Goal: Information Seeking & Learning: Check status

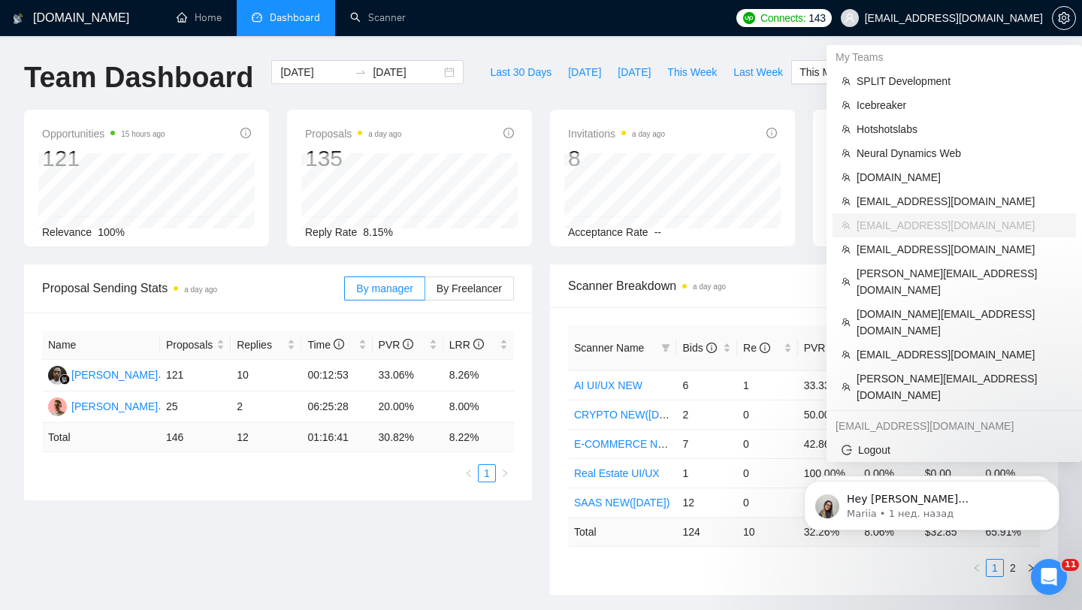
click at [981, 18] on span "[EMAIL_ADDRESS][DOMAIN_NAME]" at bounding box center [954, 18] width 178 height 0
click at [892, 195] on span "[EMAIL_ADDRESS][DOMAIN_NAME]" at bounding box center [962, 201] width 210 height 17
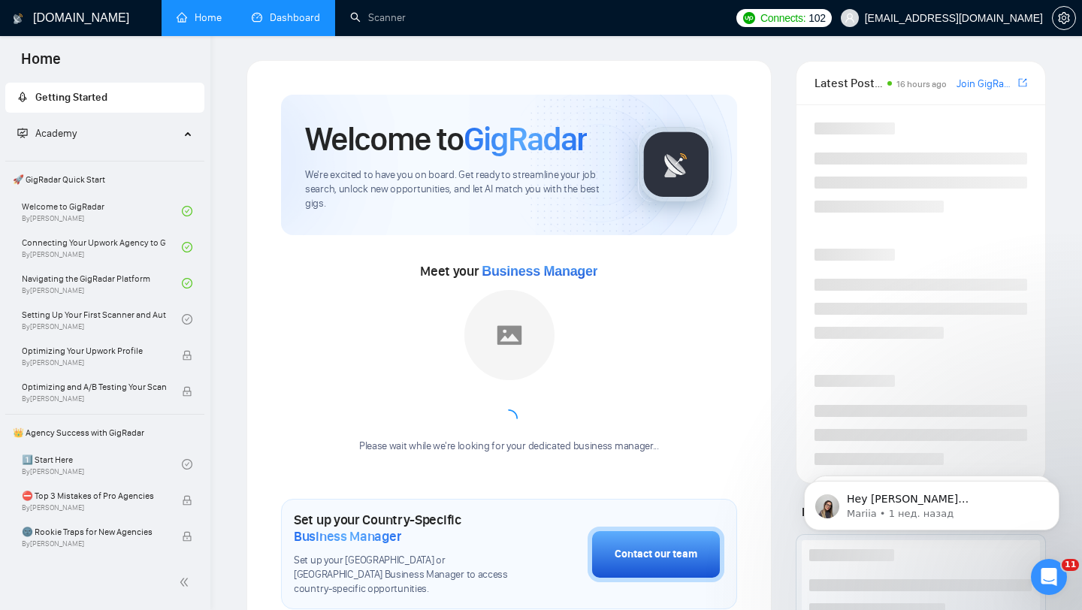
click at [304, 14] on link "Dashboard" at bounding box center [286, 17] width 68 height 13
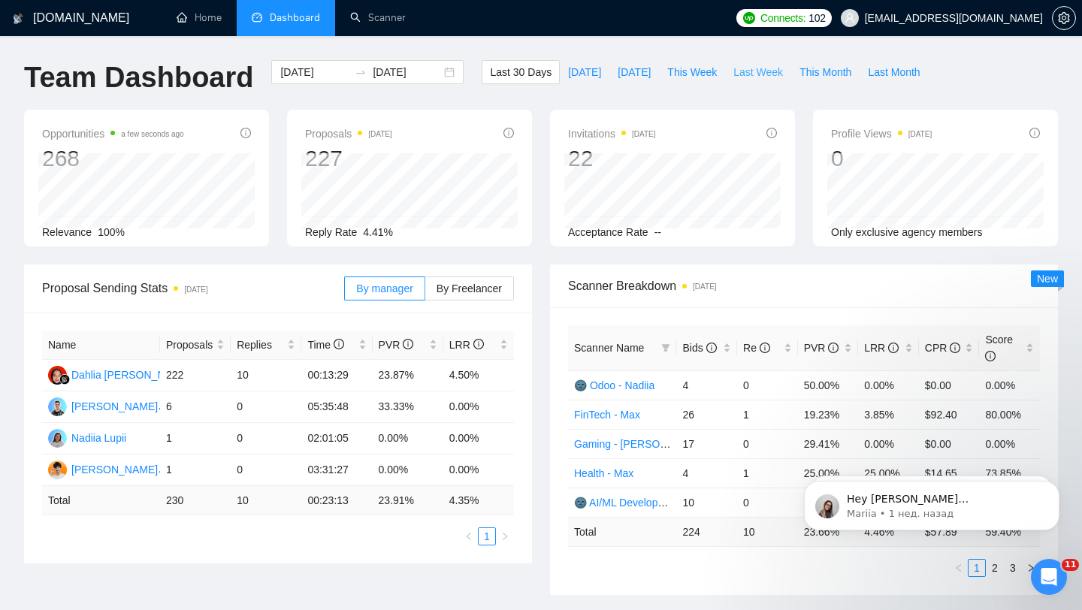
click at [761, 77] on span "Last Week" at bounding box center [758, 72] width 50 height 17
type input "[DATE]"
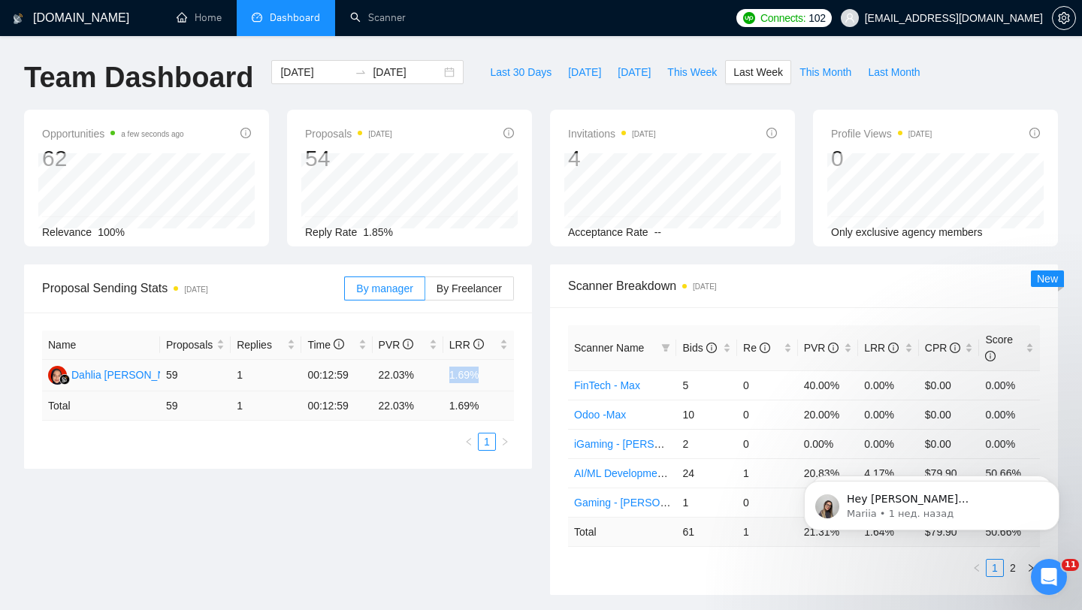
drag, startPoint x: 440, startPoint y: 375, endPoint x: 485, endPoint y: 373, distance: 45.9
click at [485, 374] on tr "Dahlia [PERSON_NAME] 59 1 00:12:59 22.03% 1.69%" at bounding box center [278, 376] width 472 height 32
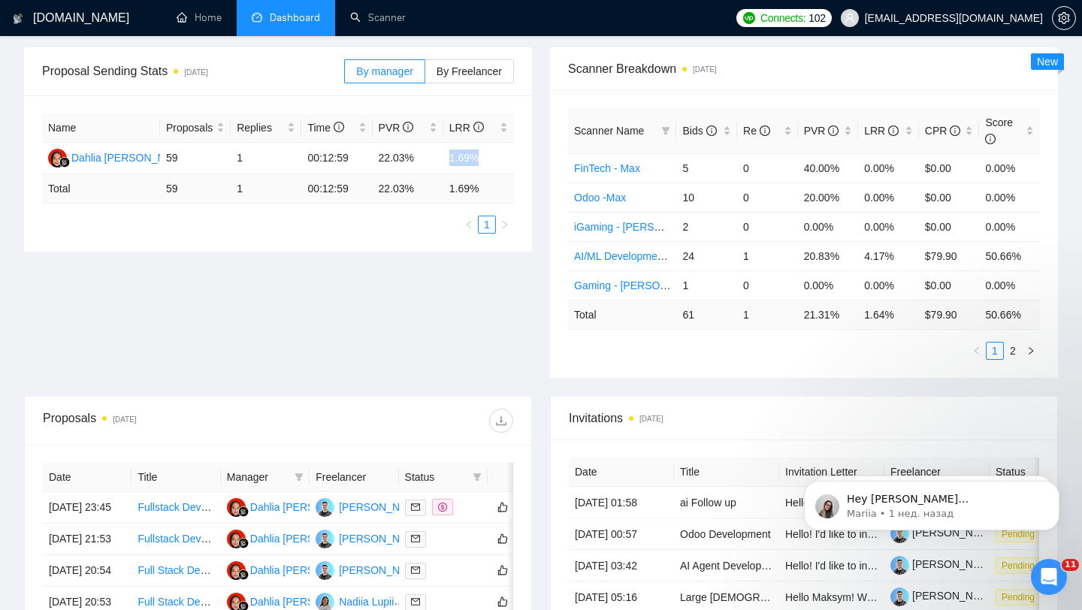
scroll to position [218, 0]
click at [472, 73] on span "By Freelancer" at bounding box center [469, 71] width 65 height 12
click at [425, 74] on input "By Freelancer" at bounding box center [425, 74] width 0 height 0
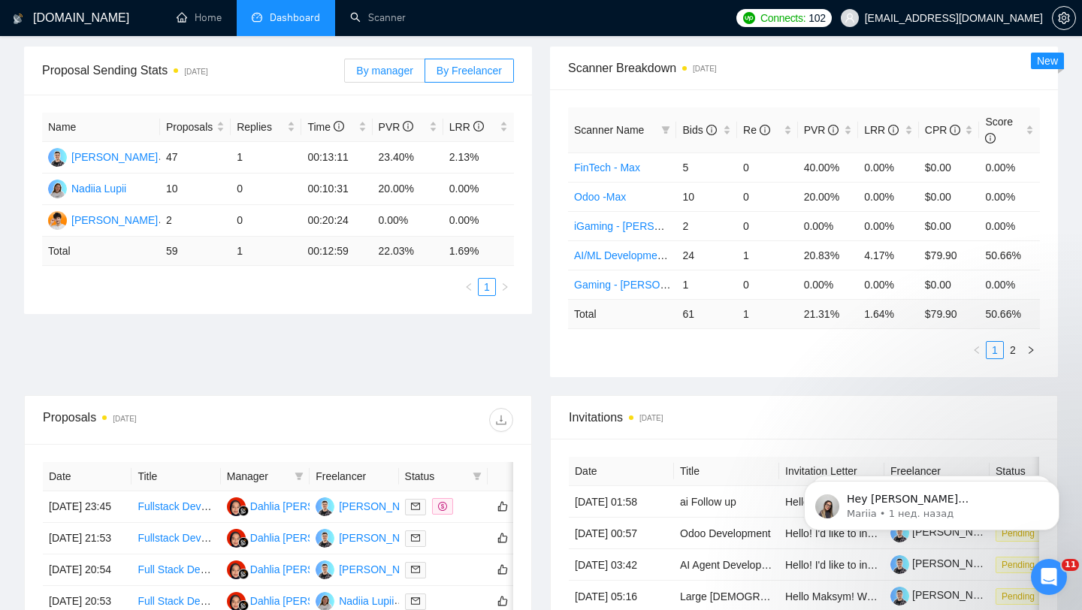
click at [393, 74] on span "By manager" at bounding box center [384, 71] width 56 height 12
click at [345, 74] on input "By manager" at bounding box center [345, 74] width 0 height 0
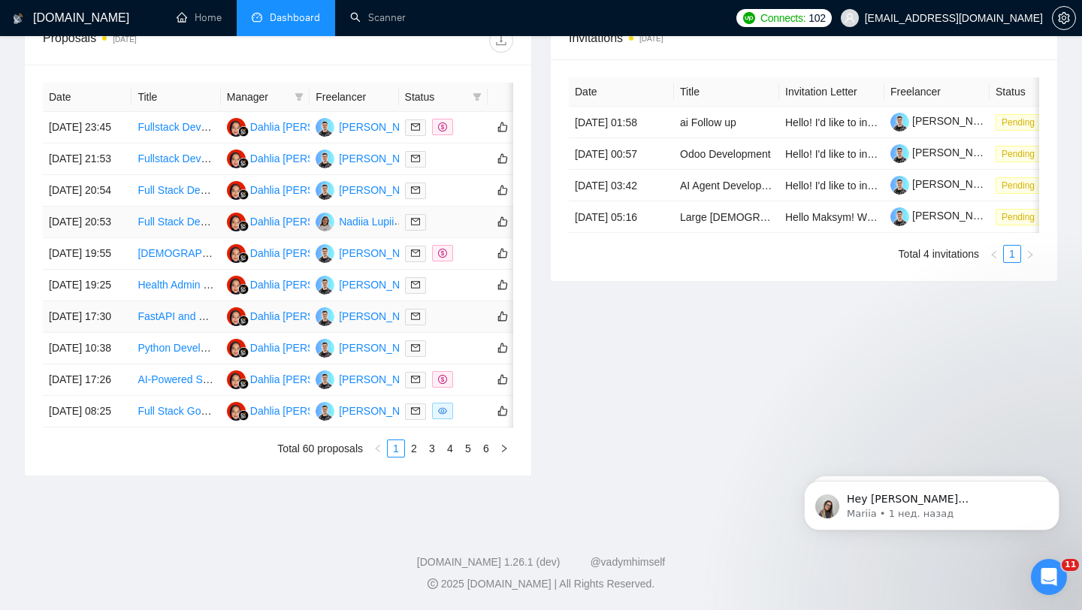
scroll to position [740, 0]
click at [417, 441] on link "2" at bounding box center [414, 448] width 17 height 17
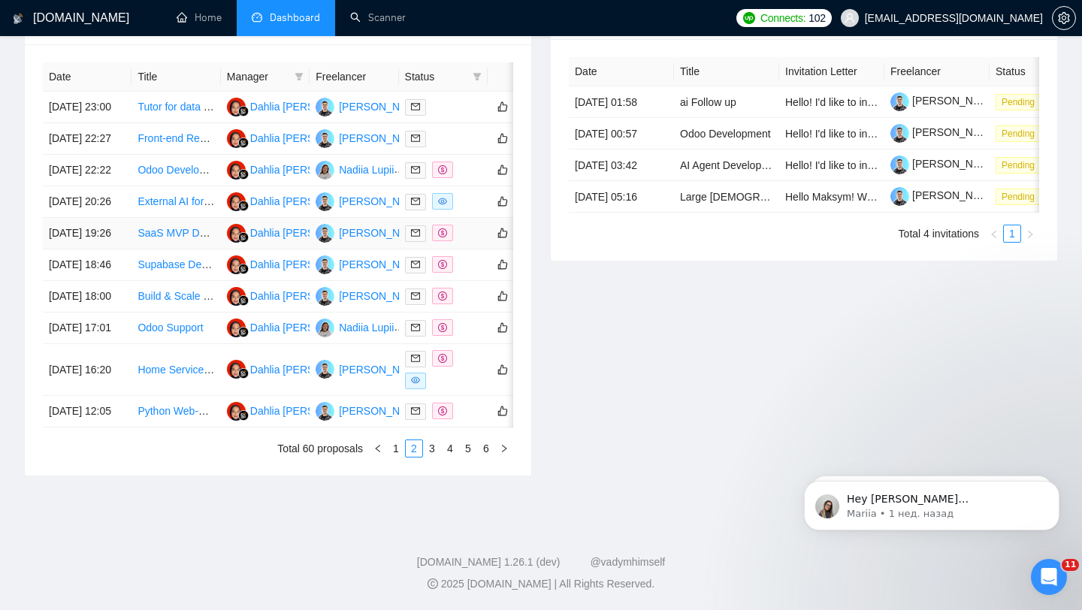
scroll to position [636, 0]
click at [436, 457] on link "3" at bounding box center [432, 448] width 17 height 17
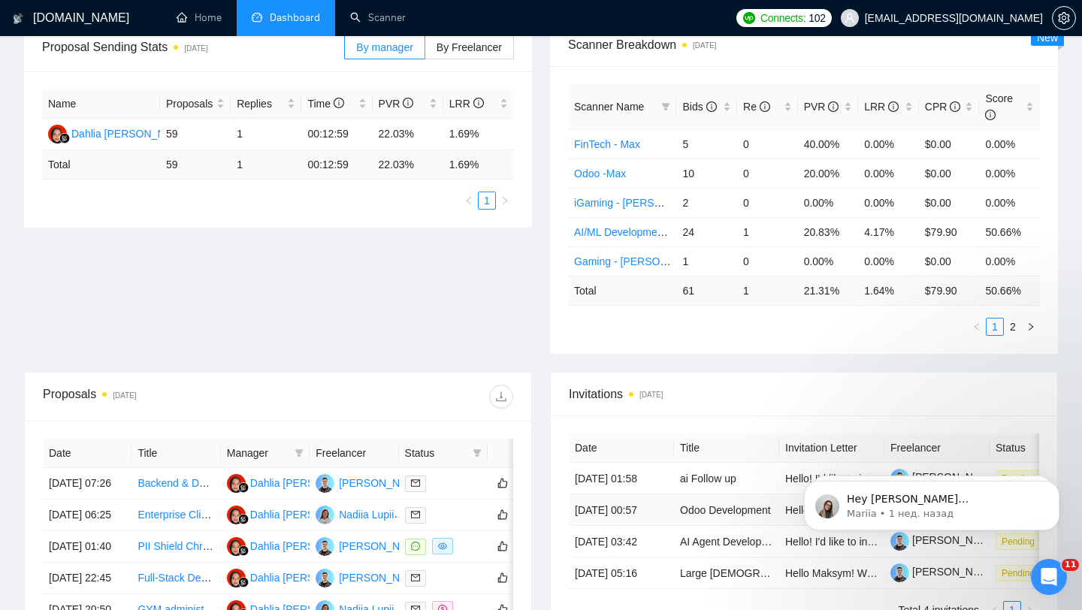
scroll to position [0, 0]
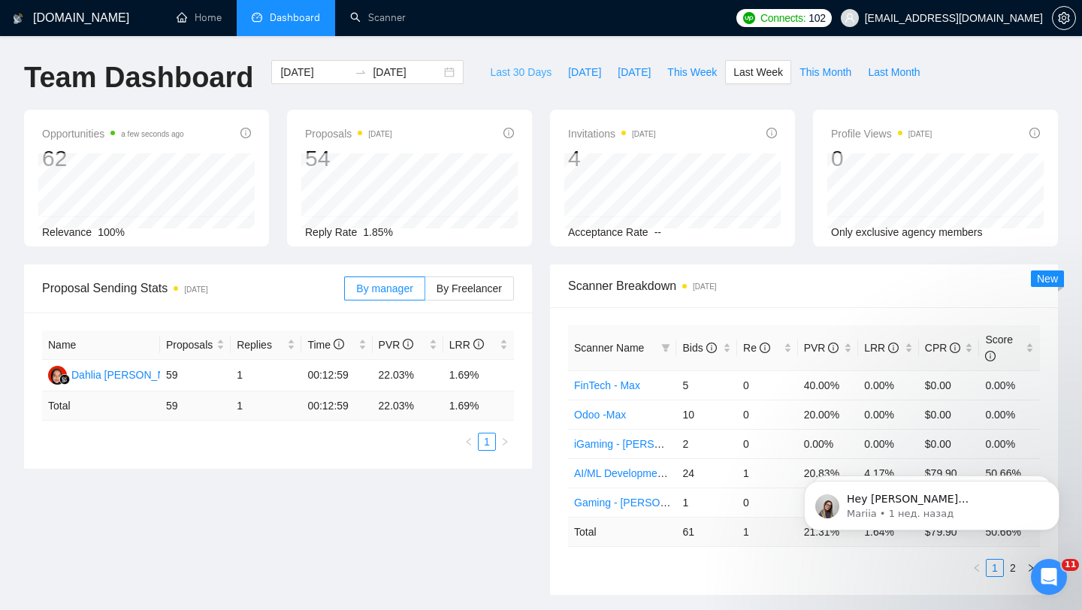
click at [503, 68] on span "Last 30 Days" at bounding box center [521, 72] width 62 height 17
type input "[DATE]"
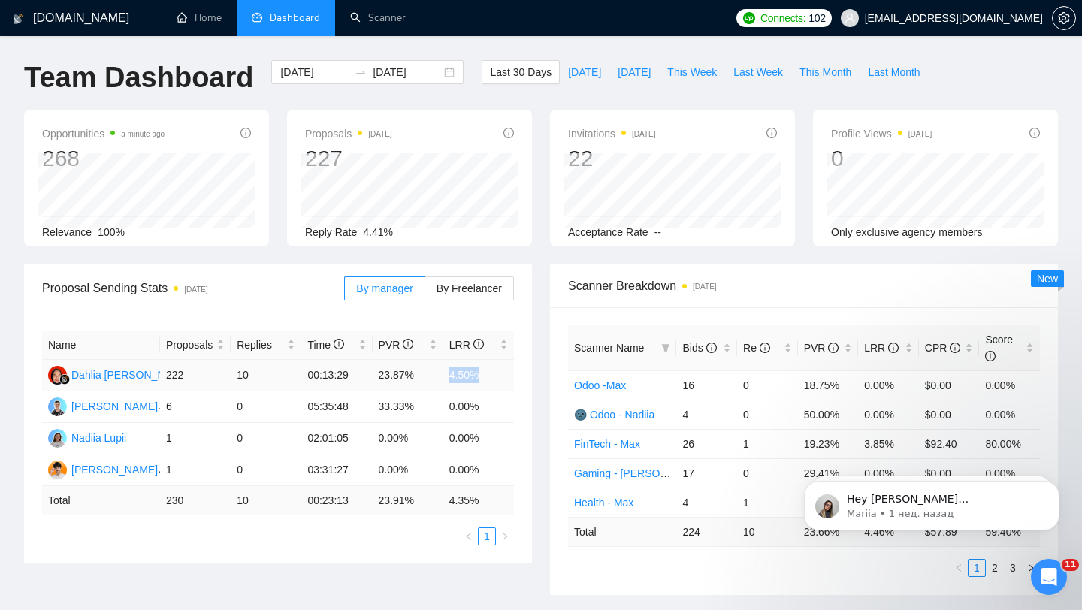
drag, startPoint x: 443, startPoint y: 372, endPoint x: 477, endPoint y: 372, distance: 33.8
click at [477, 372] on td "4.50%" at bounding box center [478, 376] width 71 height 32
click at [541, 361] on div "Scanner Breakdown [DATE] Scanner Name Bids Re PVR LRR CPR Score Odoo -Max 16 0 …" at bounding box center [804, 430] width 526 height 331
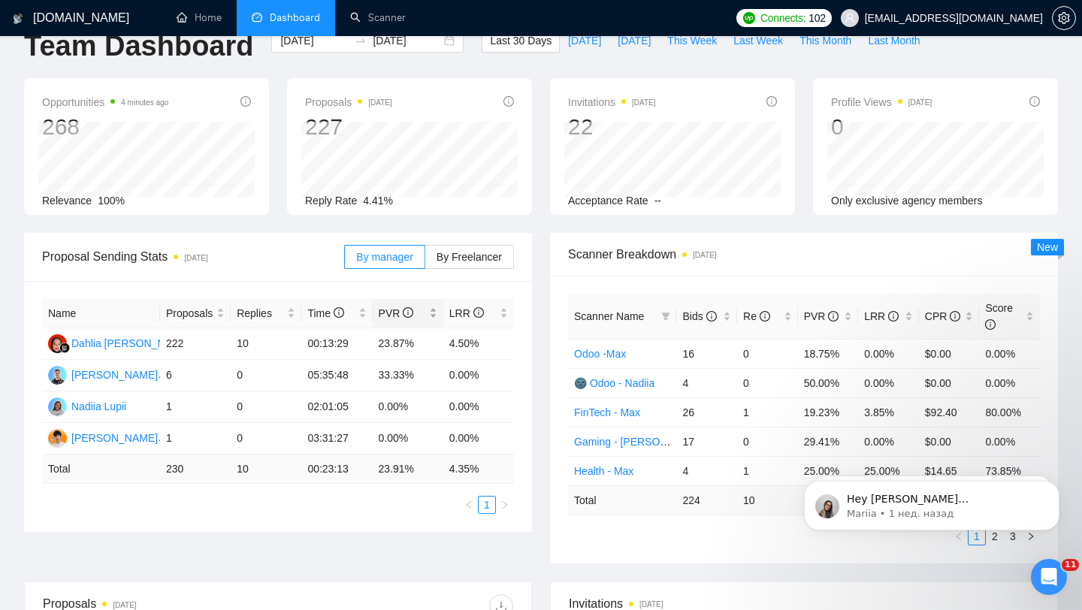
scroll to position [44, 0]
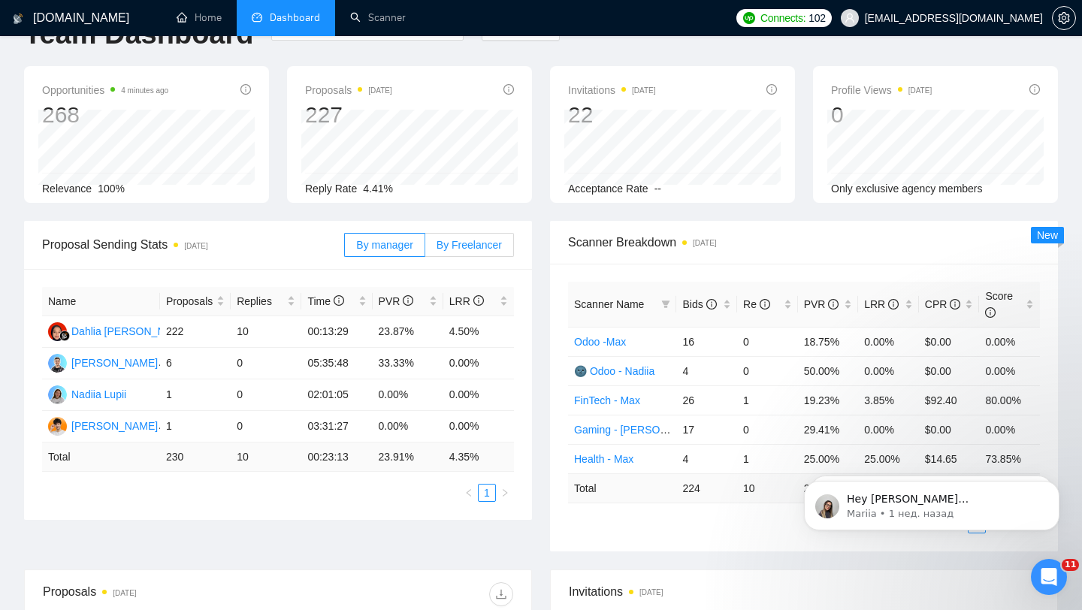
click at [443, 252] on label "By Freelancer" at bounding box center [469, 245] width 89 height 24
click at [425, 249] on input "By Freelancer" at bounding box center [425, 249] width 0 height 0
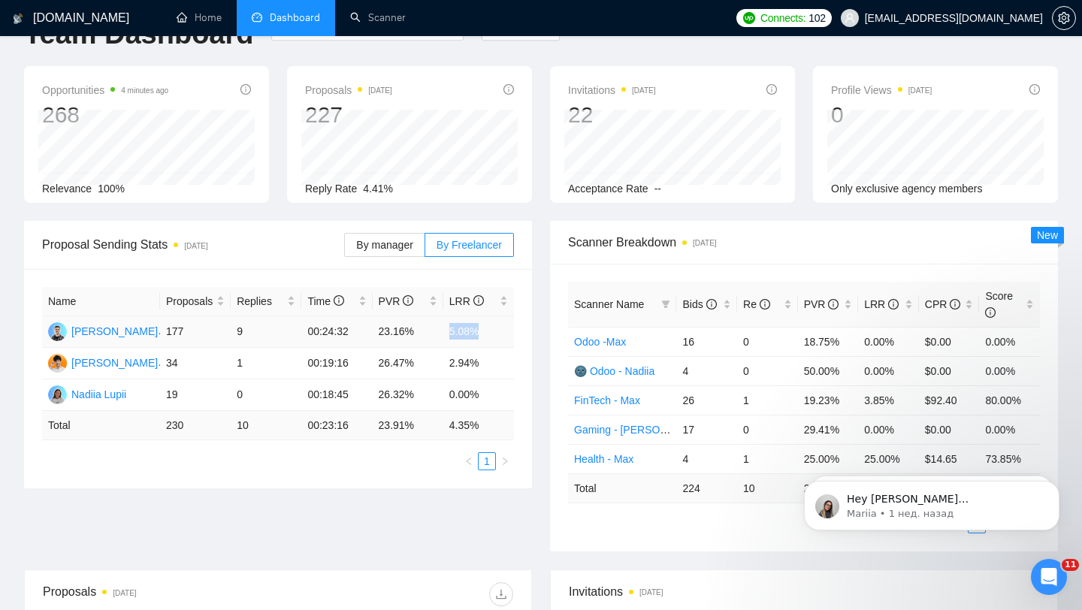
drag, startPoint x: 443, startPoint y: 326, endPoint x: 485, endPoint y: 328, distance: 42.1
click at [485, 328] on td "5.08%" at bounding box center [478, 332] width 71 height 32
drag, startPoint x: 380, startPoint y: 328, endPoint x: 450, endPoint y: 328, distance: 69.9
click at [450, 328] on tr "[PERSON_NAME] 177 9 00:24:32 23.16% 5.08%" at bounding box center [278, 332] width 472 height 32
drag, startPoint x: 494, startPoint y: 322, endPoint x: 355, endPoint y: 333, distance: 140.2
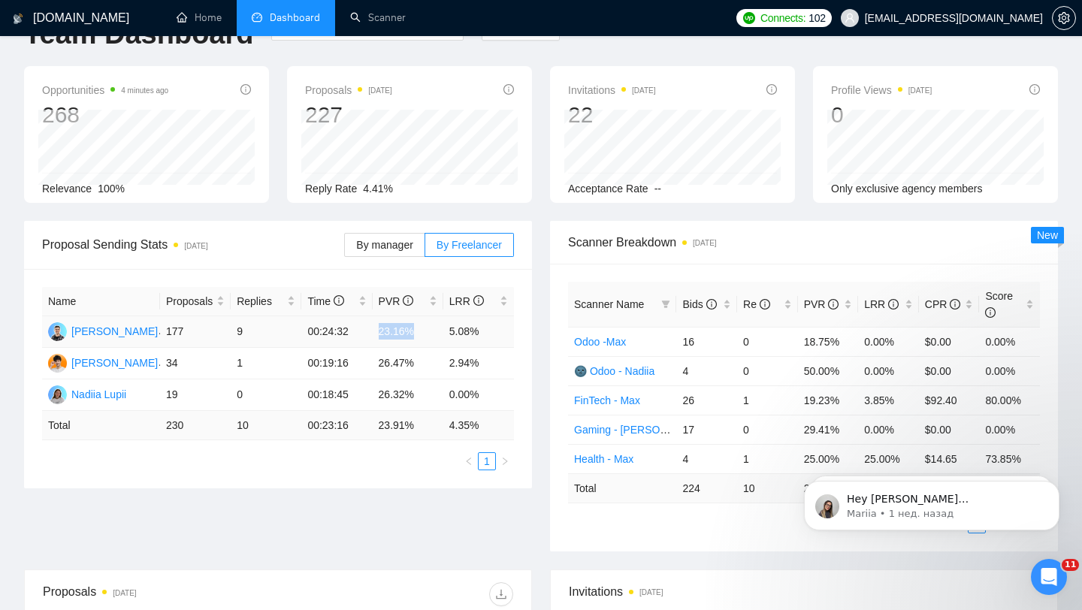
click at [355, 328] on tr "[PERSON_NAME] 177 9 00:24:32 23.16% 5.08%" at bounding box center [278, 332] width 472 height 32
drag, startPoint x: 492, startPoint y: 332, endPoint x: 373, endPoint y: 320, distance: 120.1
click at [373, 320] on tr "[PERSON_NAME] 177 9 00:24:32 23.16% 5.08%" at bounding box center [278, 332] width 472 height 32
click at [531, 180] on div "Proposals [DATE] 227 [DATE] Sent 9 Reply Rate 4.41%" at bounding box center [409, 134] width 245 height 137
